Goal: Task Accomplishment & Management: Use online tool/utility

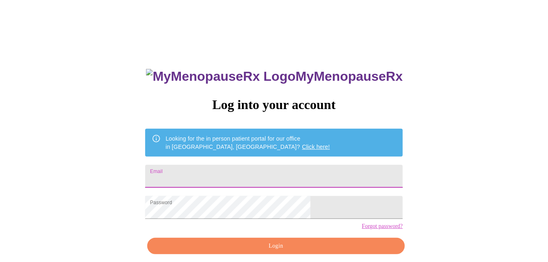
click at [254, 176] on input "Email" at bounding box center [274, 176] width 258 height 23
type input "[EMAIL_ADDRESS][DOMAIN_NAME]"
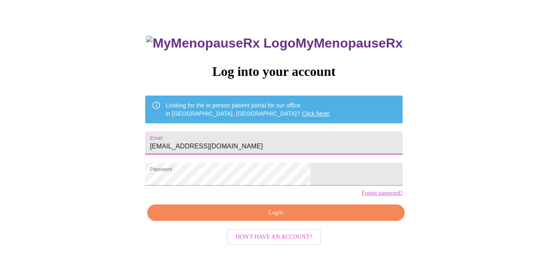
click at [277, 218] on span "Login" at bounding box center [276, 213] width 239 height 10
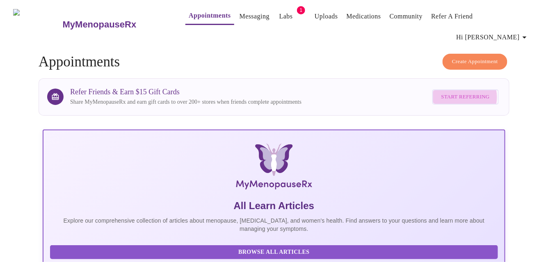
click at [462, 92] on span "Start Referring" at bounding box center [466, 96] width 48 height 9
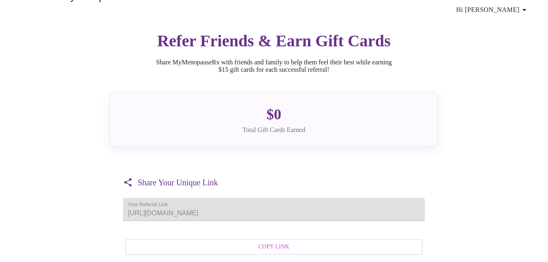
scroll to position [41, 0]
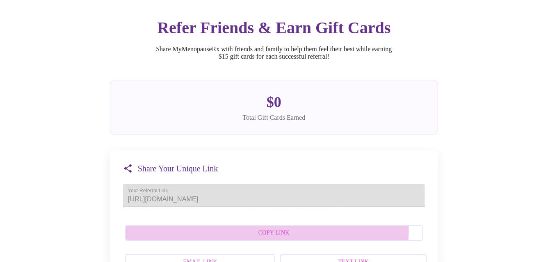
click at [277, 228] on span "Copy Link" at bounding box center [274, 233] width 280 height 10
